Goal: Obtain resource: Download file/media

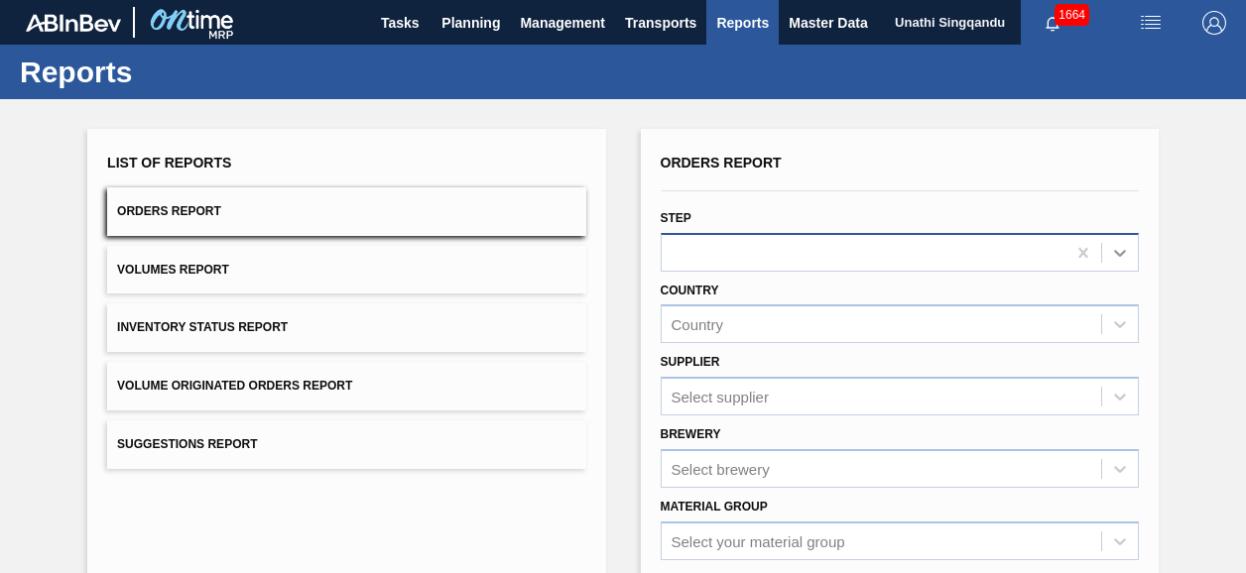
click at [1117, 253] on icon at bounding box center [1120, 253] width 20 height 20
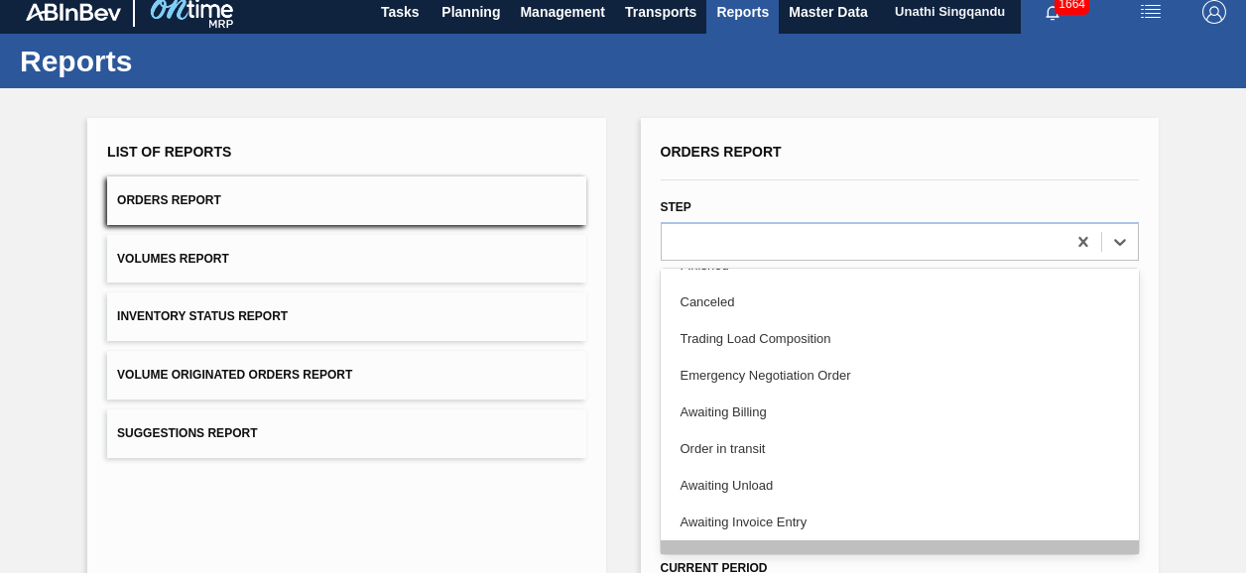
scroll to position [198, 0]
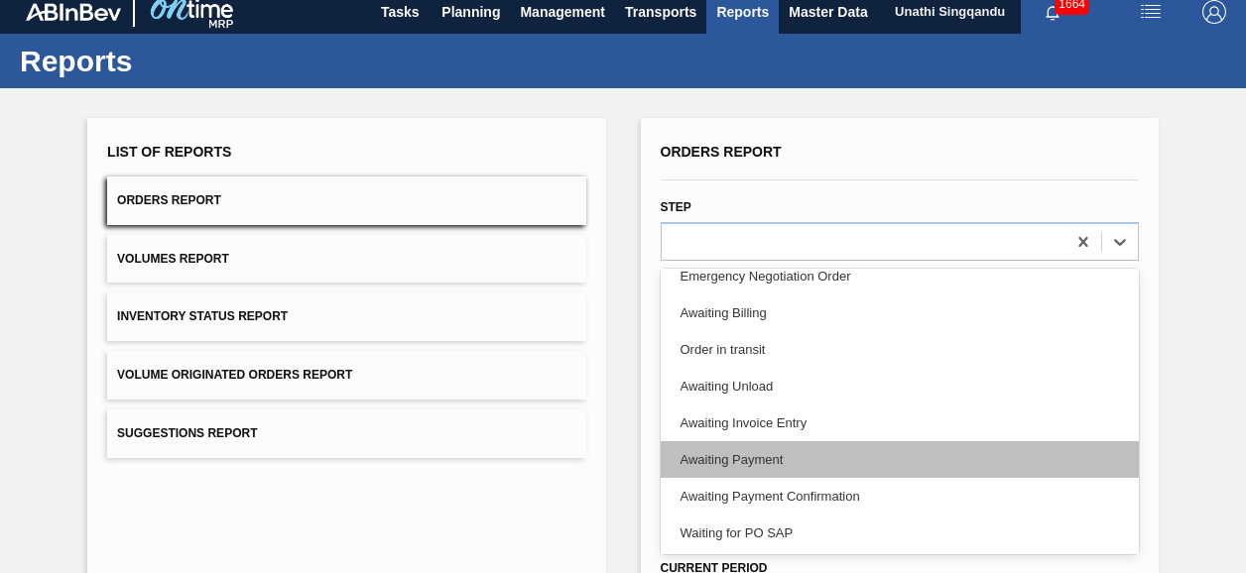
click at [827, 459] on div "Awaiting Payment" at bounding box center [900, 459] width 478 height 37
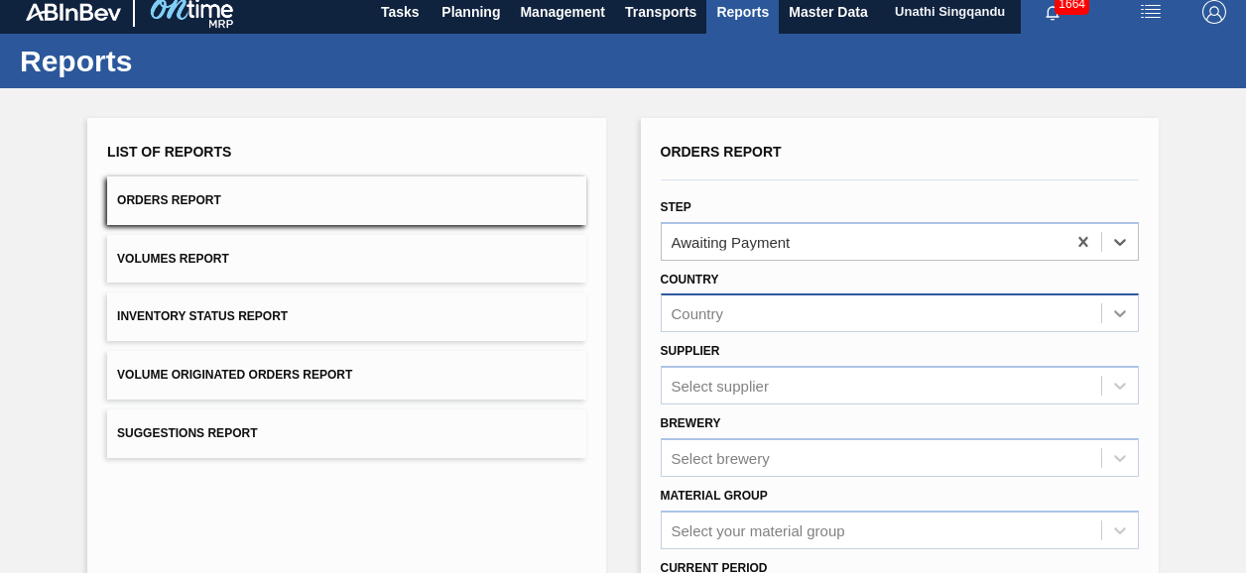
click at [1120, 310] on icon at bounding box center [1120, 314] width 20 height 20
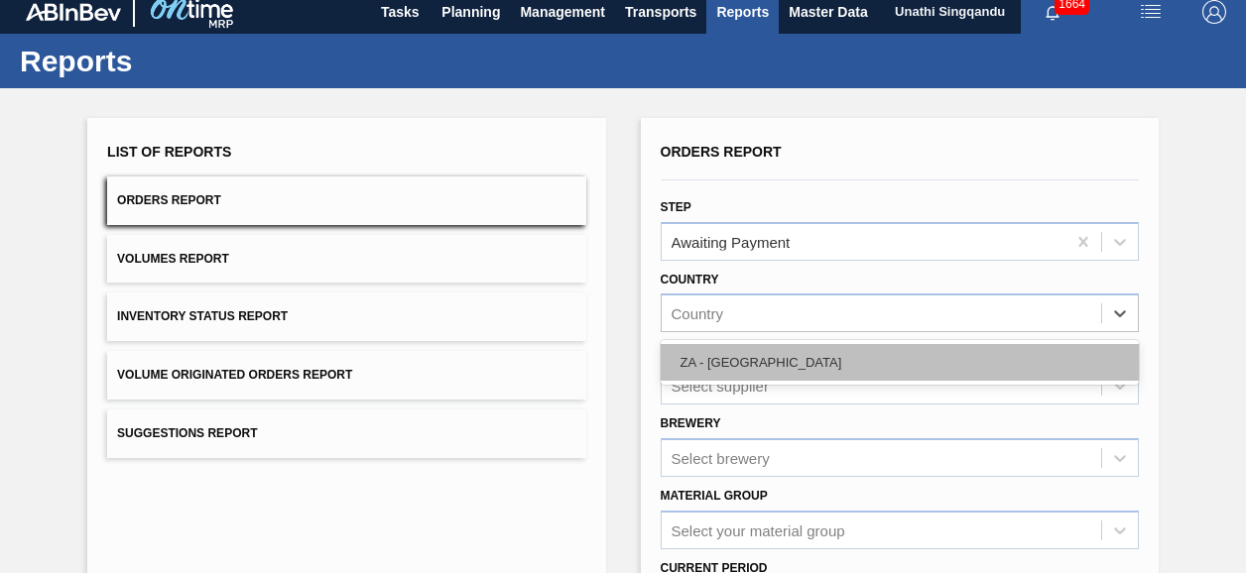
click at [764, 360] on div "ZA - [GEOGRAPHIC_DATA]" at bounding box center [900, 362] width 478 height 37
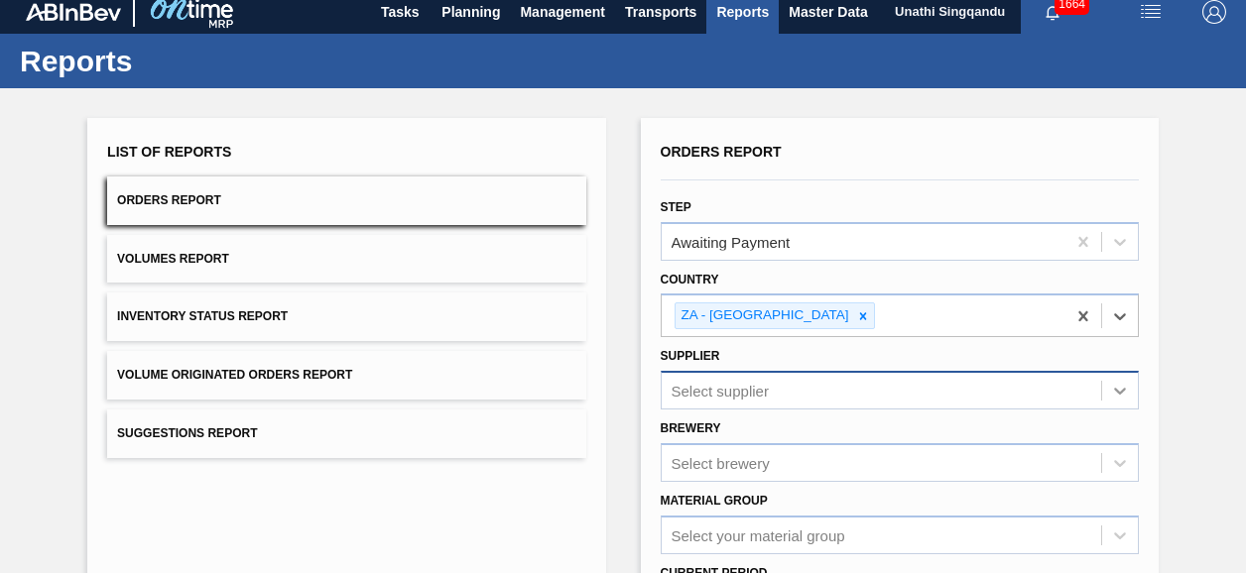
click at [1118, 399] on div "Select supplier" at bounding box center [900, 390] width 478 height 39
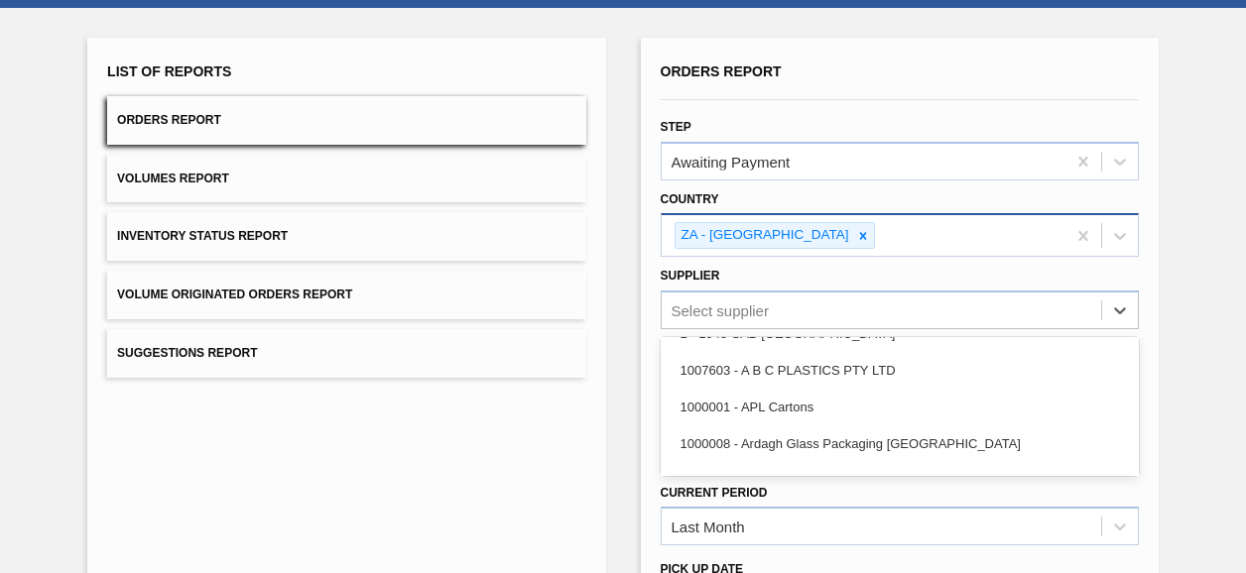
scroll to position [60, 0]
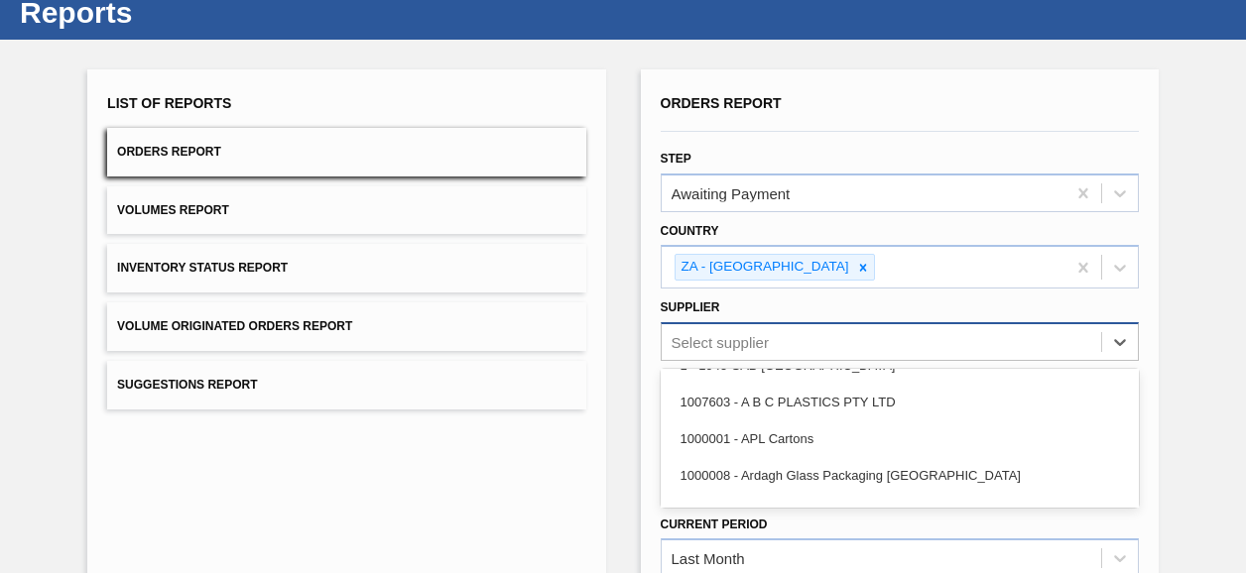
click at [762, 335] on div "Select supplier" at bounding box center [720, 342] width 97 height 17
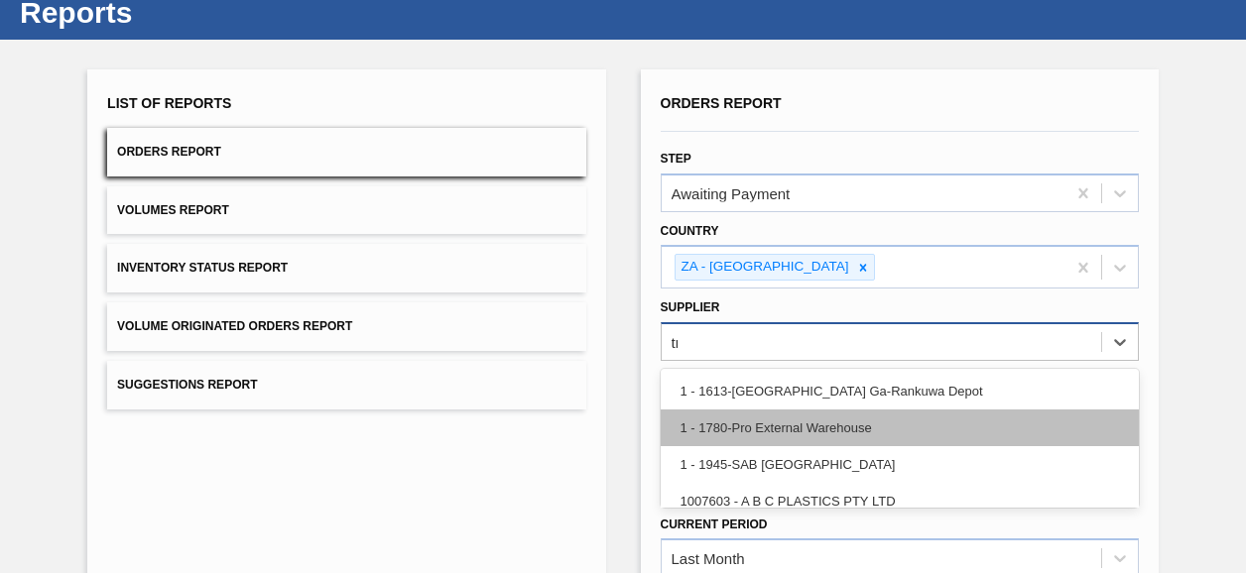
scroll to position [159, 0]
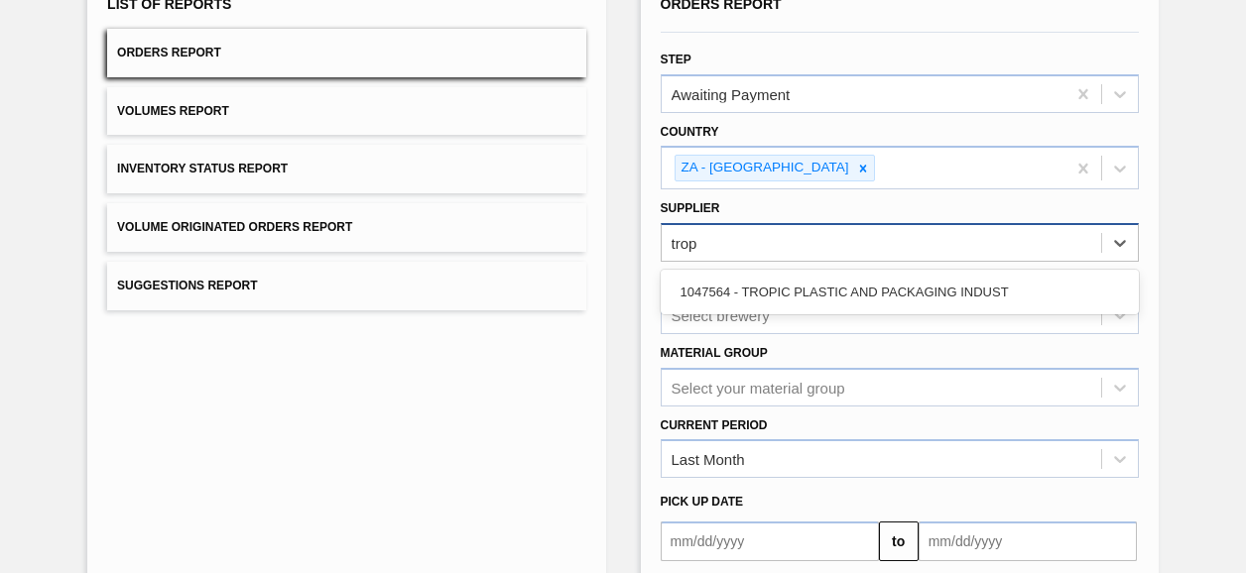
type input "tropi"
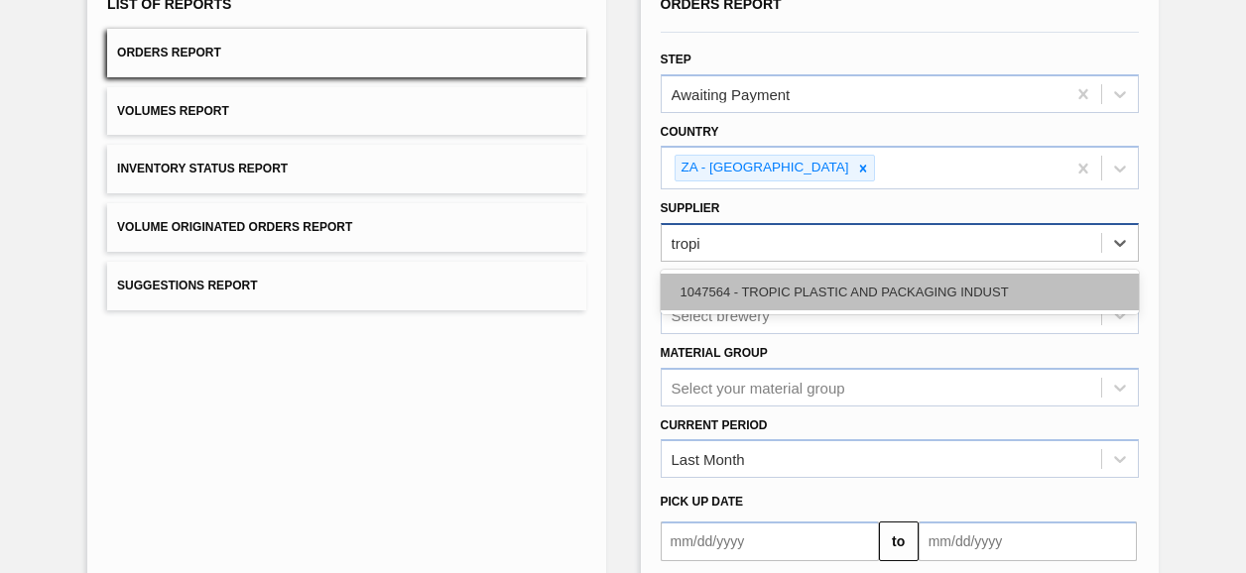
click at [766, 287] on div "1047564 - TROPIC PLASTIC AND PACKAGING INDUST" at bounding box center [900, 292] width 478 height 37
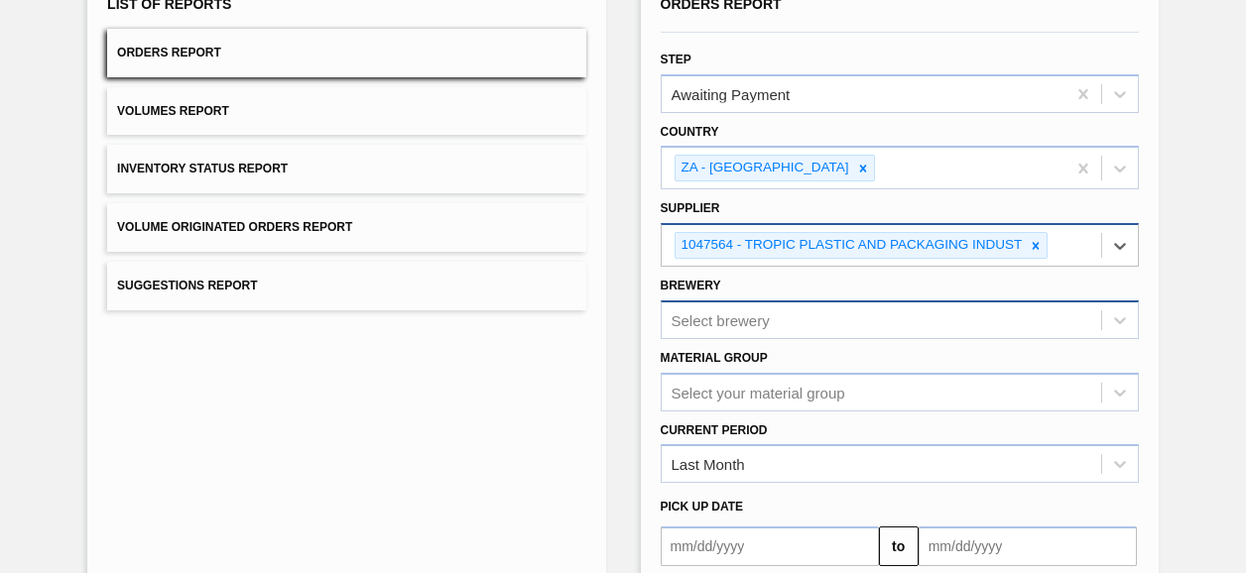
click at [740, 315] on div "Select brewery" at bounding box center [900, 320] width 478 height 39
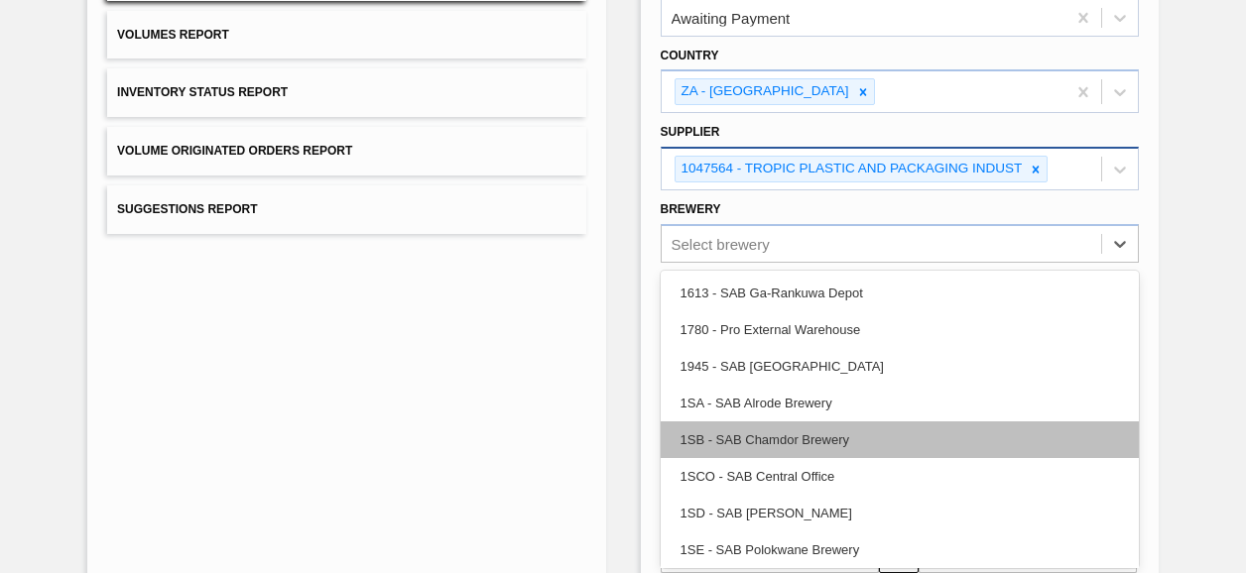
click at [804, 445] on div "1SB - SAB Chamdor Brewery" at bounding box center [900, 440] width 478 height 37
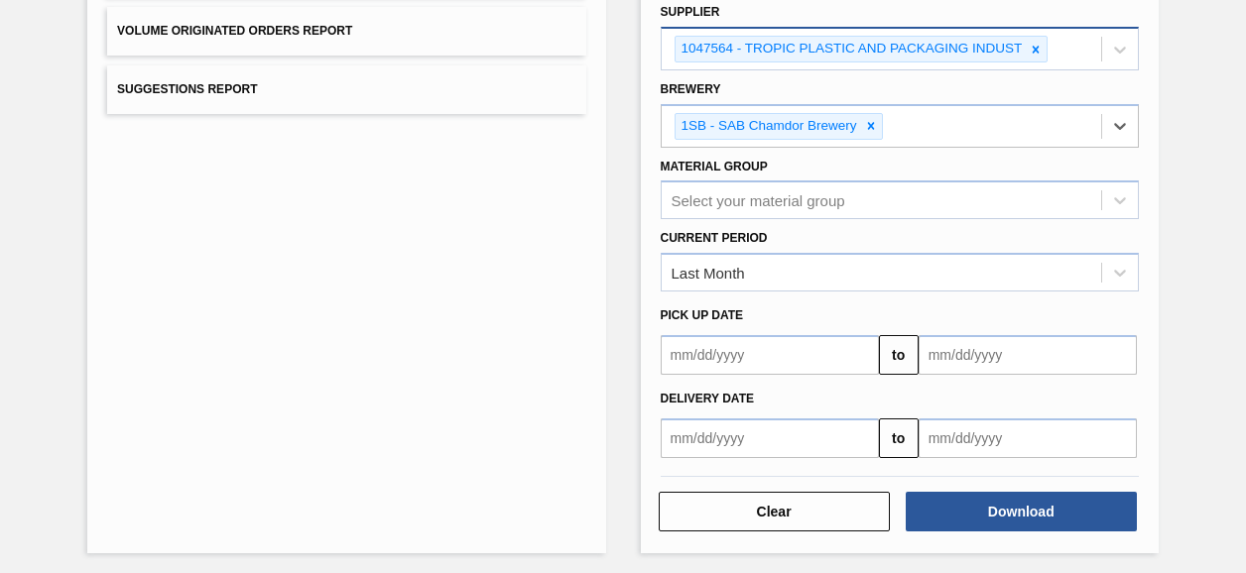
scroll to position [355, 0]
click at [899, 352] on button "to" at bounding box center [899, 355] width 40 height 40
click at [902, 431] on button "to" at bounding box center [899, 439] width 40 height 40
click at [901, 335] on button "to" at bounding box center [899, 355] width 40 height 40
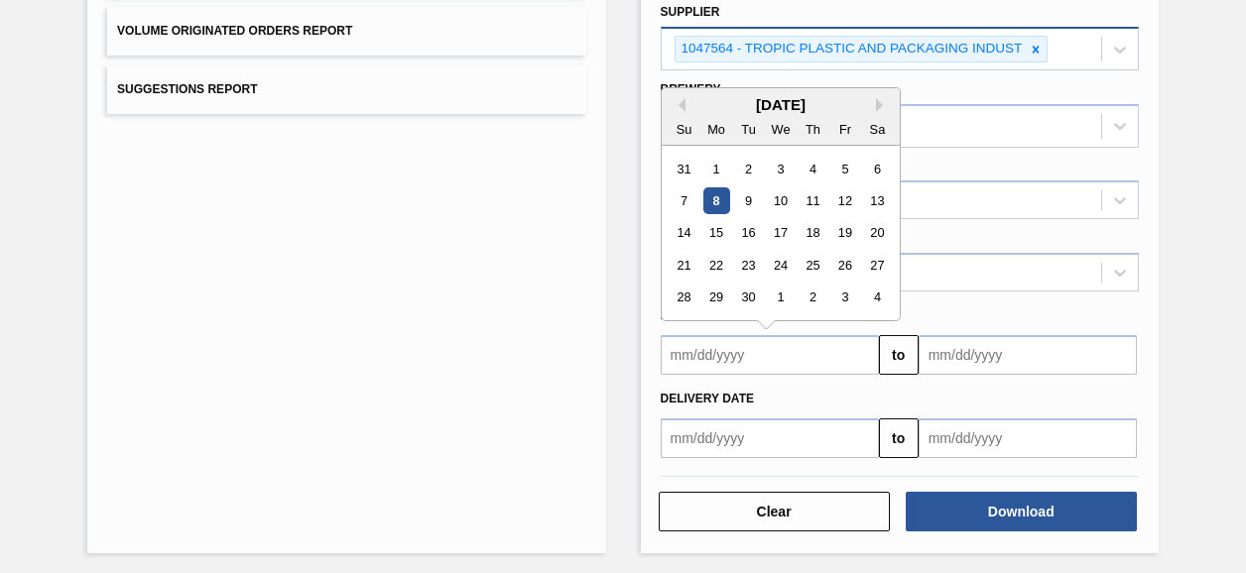
click at [741, 353] on input "text" at bounding box center [770, 355] width 218 height 40
click at [676, 98] on button "Previous Month" at bounding box center [679, 105] width 14 height 14
click at [748, 261] on div "19" at bounding box center [747, 265] width 27 height 27
type input "[DATE]"
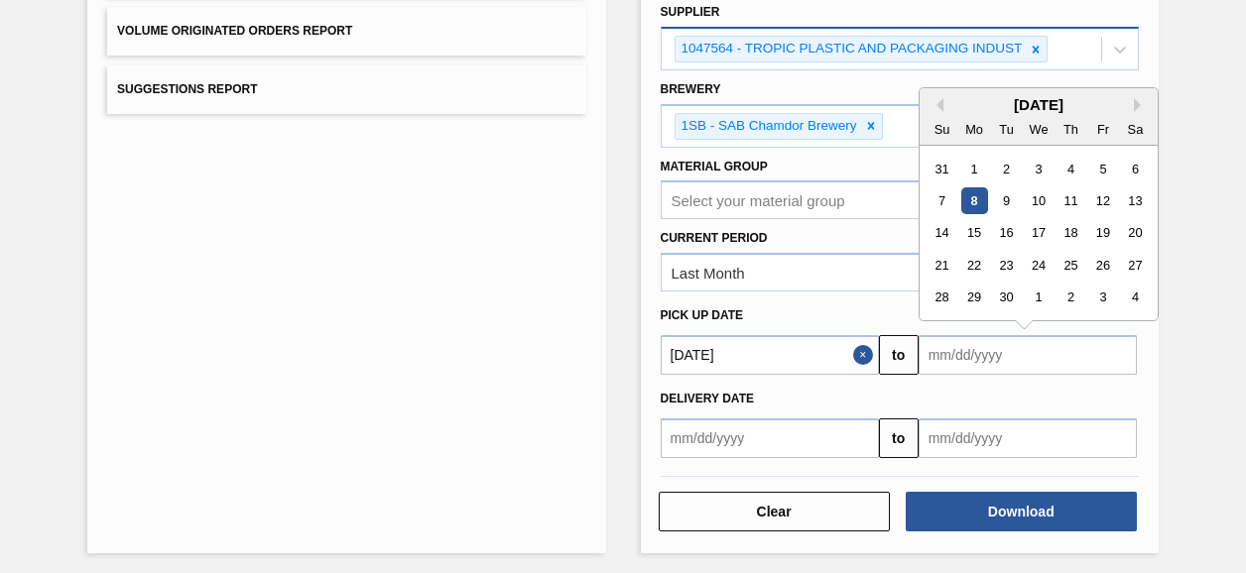
drag, startPoint x: 1056, startPoint y: 358, endPoint x: 1094, endPoint y: 358, distance: 37.7
click at [1057, 358] on input "text" at bounding box center [1028, 355] width 218 height 40
click at [1104, 169] on div "5" at bounding box center [1102, 169] width 27 height 27
type input "[DATE]"
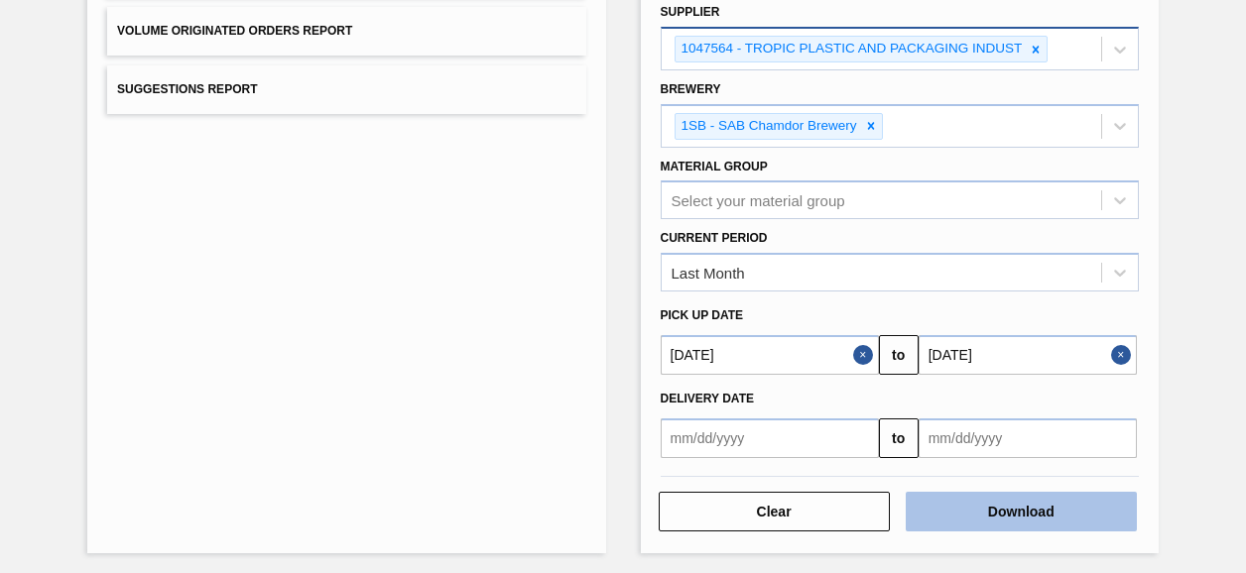
click at [1008, 513] on button "Download" at bounding box center [1021, 512] width 231 height 40
